Goal: Communication & Community: Share content

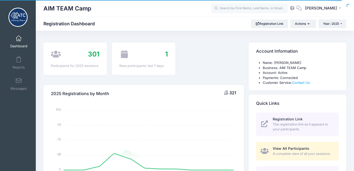
select select
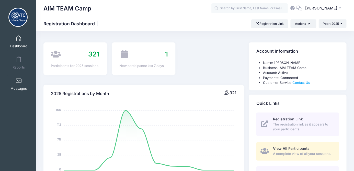
click at [15, 86] on link "Messages" at bounding box center [19, 84] width 24 height 18
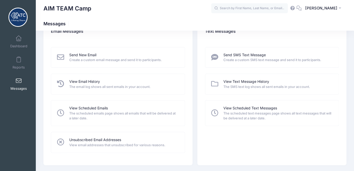
scroll to position [9, 0]
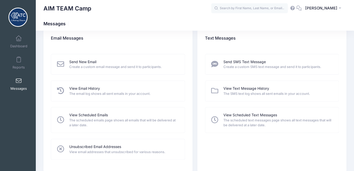
click at [90, 66] on span "Create a custom email message and send it to participants." at bounding box center [123, 66] width 109 height 5
click at [76, 62] on link "Send New Email" at bounding box center [82, 61] width 27 height 5
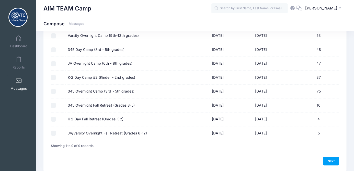
scroll to position [69, 0]
click at [52, 132] on input "JV/Varsity Overnight Fall Retreat (Grades 6-12)" at bounding box center [53, 132] width 5 height 5
checkbox input "true"
click at [53, 120] on input "K-2 Day Fall Retreat (Grades K-2)" at bounding box center [53, 118] width 5 height 5
checkbox input "true"
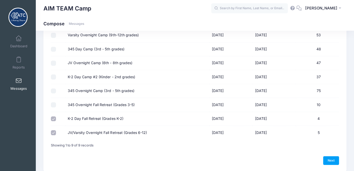
click at [54, 105] on input "345 Overnight Fall Retreat (Grades 3-5)" at bounding box center [53, 104] width 5 height 5
checkbox input "true"
click at [54, 90] on input "345 Overnight Camp (3rd - 5th grades)" at bounding box center [53, 90] width 5 height 5
checkbox input "true"
click at [54, 78] on input "K-2 Day Camp #2 (Kinder - 2nd grades)" at bounding box center [53, 76] width 5 height 5
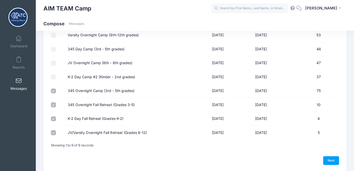
checkbox input "true"
click at [54, 63] on input "JV Overnight Camp (6th - 8th grades)" at bounding box center [53, 63] width 5 height 5
checkbox input "true"
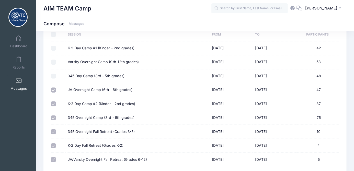
scroll to position [41, 0]
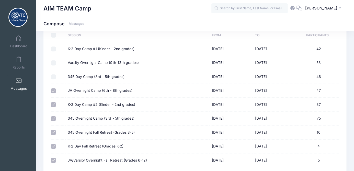
click at [54, 78] on input "345 Day Camp (3rd - 5th grades)" at bounding box center [53, 76] width 5 height 5
checkbox input "true"
click at [52, 62] on input "Varsity Overnight Camp (9th-12th grades)" at bounding box center [53, 62] width 5 height 5
checkbox input "true"
click at [54, 51] on input "K-2 Day Camp #1 (Kinder - 2nd grades)" at bounding box center [53, 48] width 5 height 5
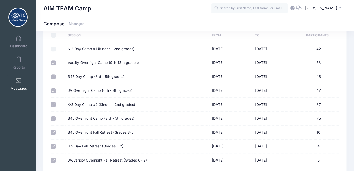
checkbox input "true"
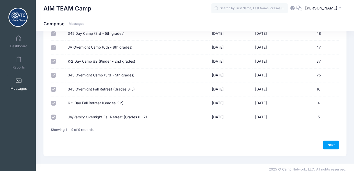
scroll to position [89, 0]
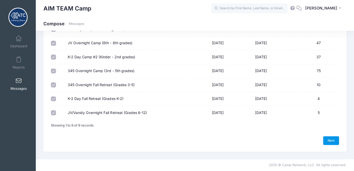
click at [327, 140] on link "Next" at bounding box center [331, 140] width 16 height 9
select select "50"
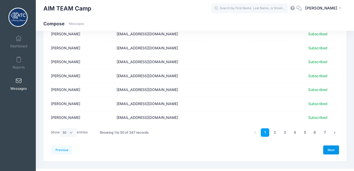
scroll to position [645, 0]
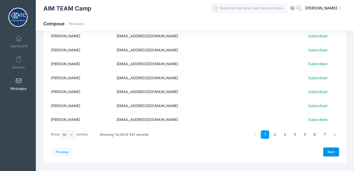
click at [330, 151] on link "Next" at bounding box center [331, 151] width 16 height 9
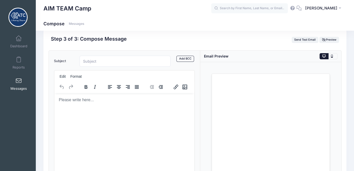
scroll to position [8, 0]
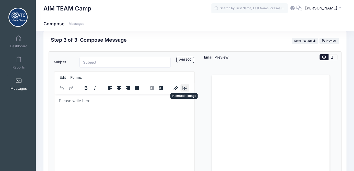
click at [185, 86] on icon "Insert/edit image" at bounding box center [185, 88] width 6 height 6
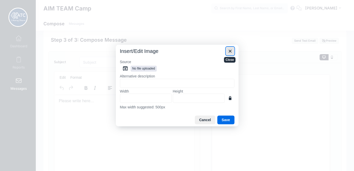
click at [229, 50] on icon "Close" at bounding box center [230, 51] width 6 height 6
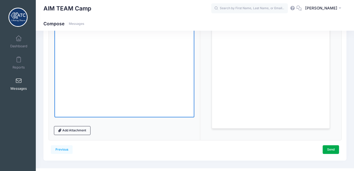
scroll to position [98, 0]
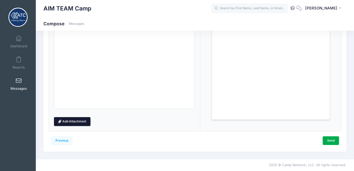
click at [83, 120] on link "Add Attachment" at bounding box center [72, 121] width 37 height 9
